Goal: Find specific page/section: Find specific page/section

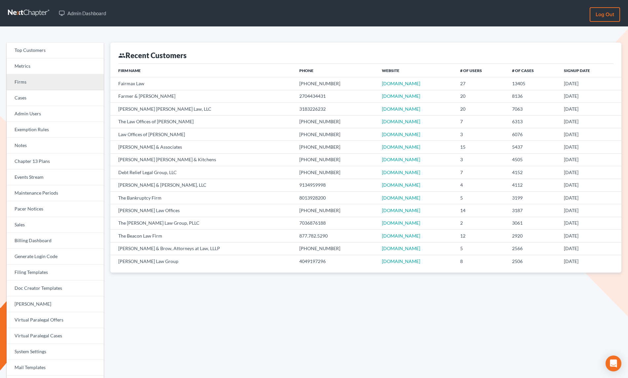
click at [33, 79] on link "Firms" at bounding box center [55, 82] width 97 height 16
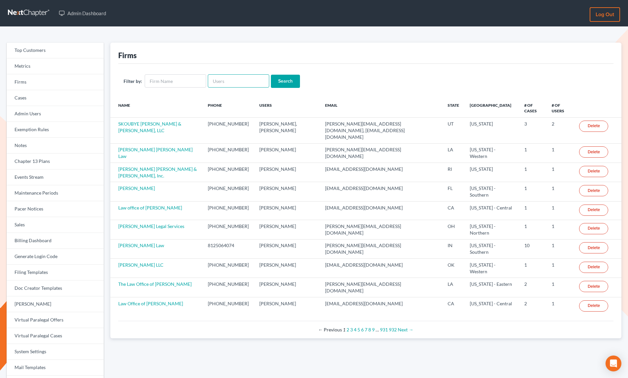
click at [211, 82] on input "text" at bounding box center [238, 80] width 61 height 13
paste input "teagueattorney@hotmail.com"
type input "teagueattorney@hotmail.com"
drag, startPoint x: 286, startPoint y: 79, endPoint x: 253, endPoint y: 60, distance: 38.5
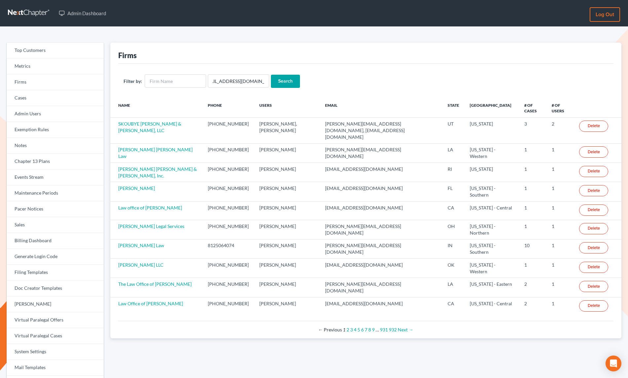
click at [286, 79] on input "Search" at bounding box center [285, 81] width 29 height 13
